Goal: Contribute content

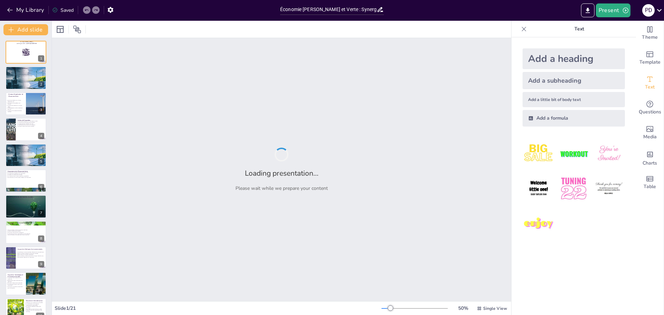
type input "Économie [PERSON_NAME] et Verte : Synergies et Perspectives pour la Transition …"
checkbox input "true"
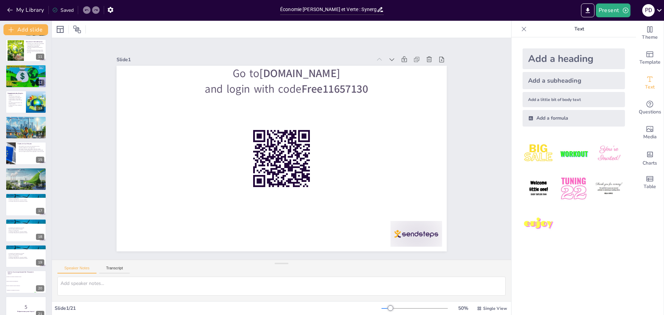
scroll to position [269, 0]
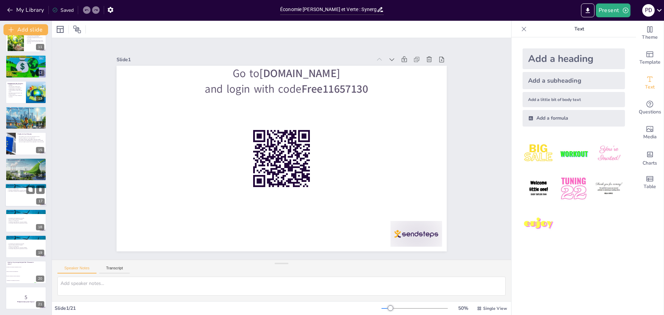
checkbox input "true"
click at [26, 200] on div at bounding box center [26, 195] width 42 height 24
type textarea "La transition vers une économie verte et bleue est essentielle pour garantir un…"
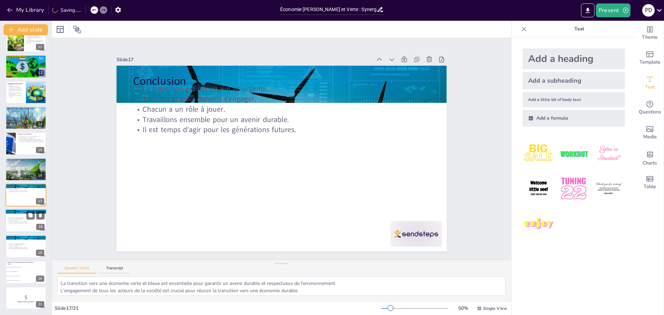
click at [24, 222] on p "Travaillons ensemble pour un avenir durable." at bounding box center [25, 221] width 37 height 1
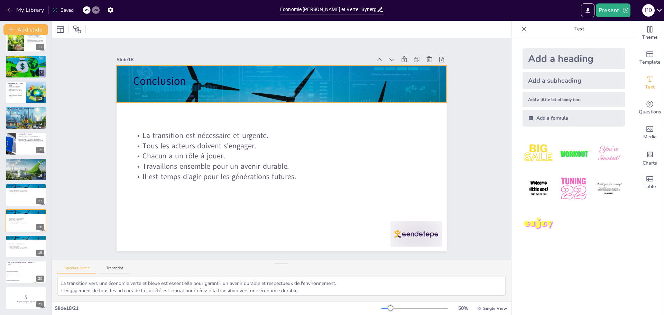
checkbox input "true"
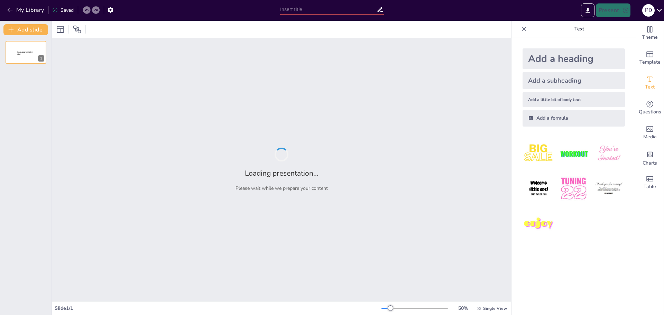
type input "Économie [PERSON_NAME] et Verte : Synergies et Perspectives pour la Transition …"
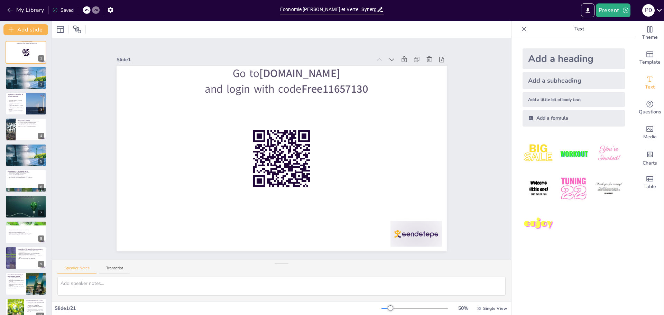
checkbox input "true"
